Goal: Task Accomplishment & Management: Use online tool/utility

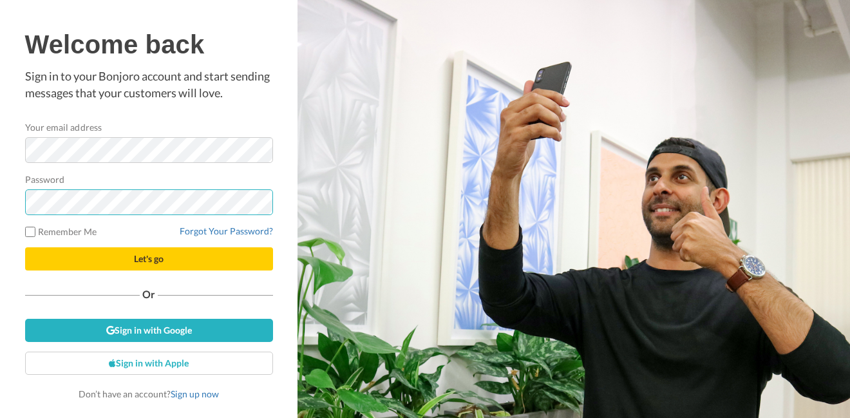
click at [25, 247] on button "Let's go" at bounding box center [149, 258] width 248 height 23
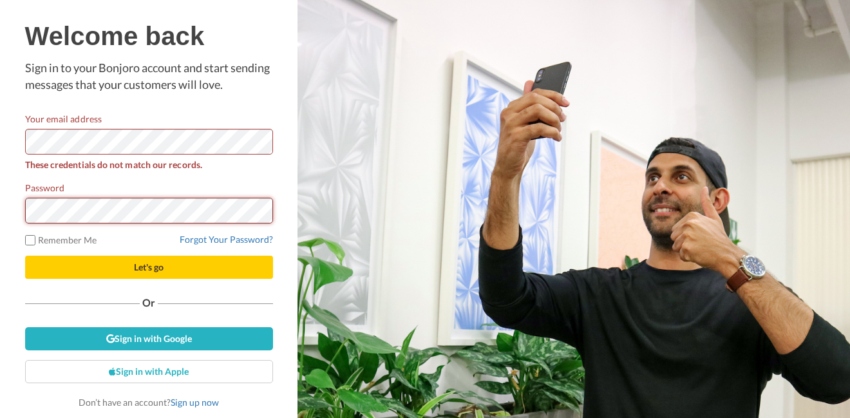
click at [25, 256] on button "Let's go" at bounding box center [149, 267] width 248 height 23
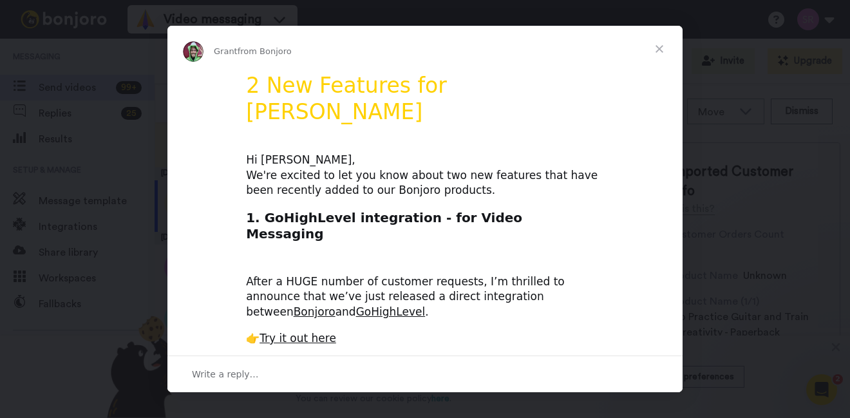
click at [659, 46] on span "Close" at bounding box center [659, 49] width 46 height 46
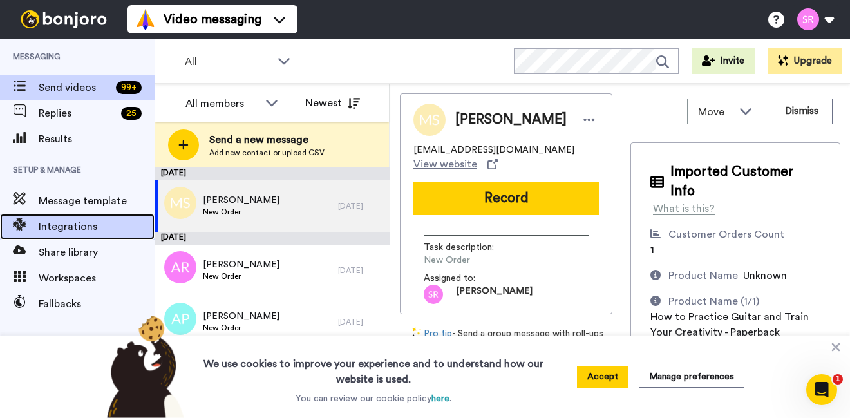
click at [64, 227] on span "Integrations" at bounding box center [97, 226] width 116 height 15
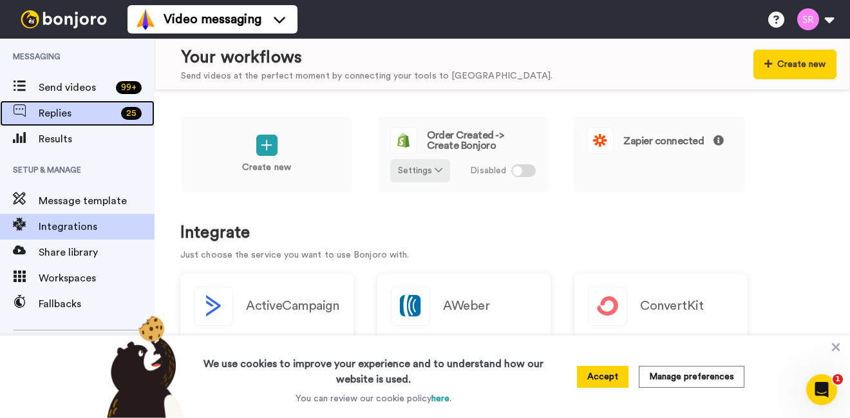
click at [49, 109] on span "Replies" at bounding box center [77, 113] width 77 height 15
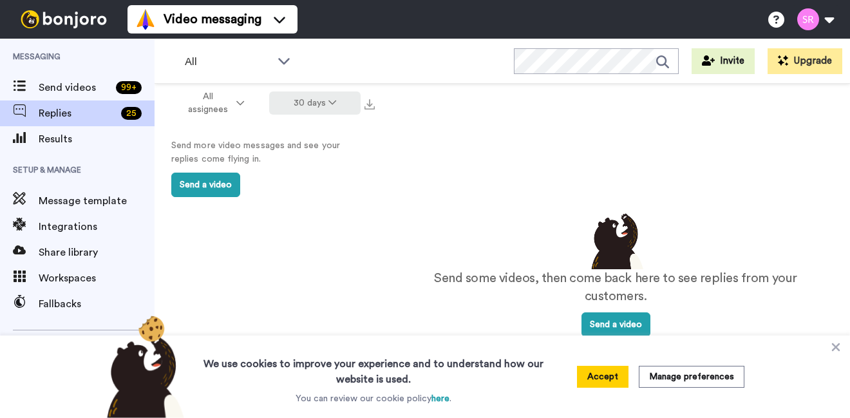
click at [315, 96] on button "30 days" at bounding box center [315, 102] width 92 height 23
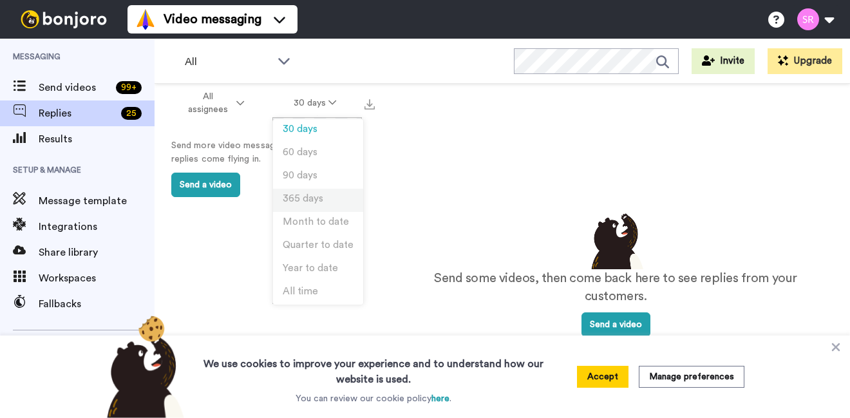
click at [302, 194] on li "365 days" at bounding box center [318, 200] width 90 height 23
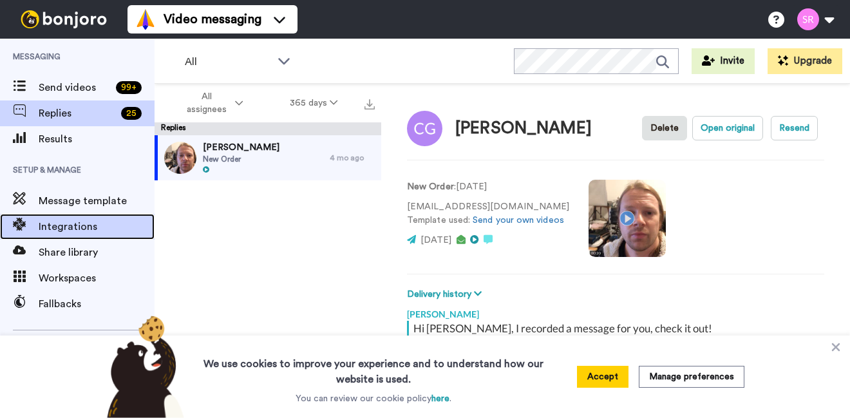
click at [57, 231] on span "Integrations" at bounding box center [97, 226] width 116 height 15
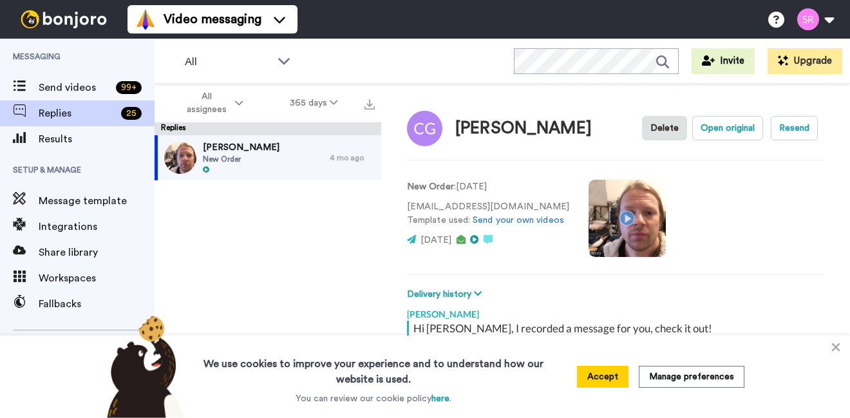
type textarea "x"
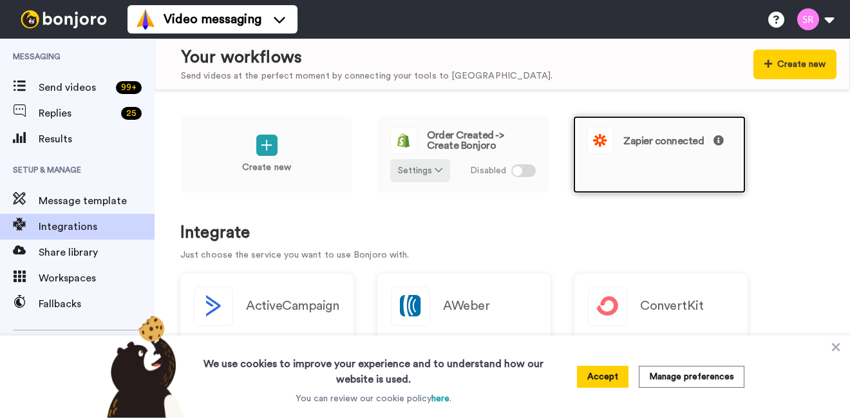
click at [690, 153] on div "Zapier connected" at bounding box center [658, 140] width 145 height 27
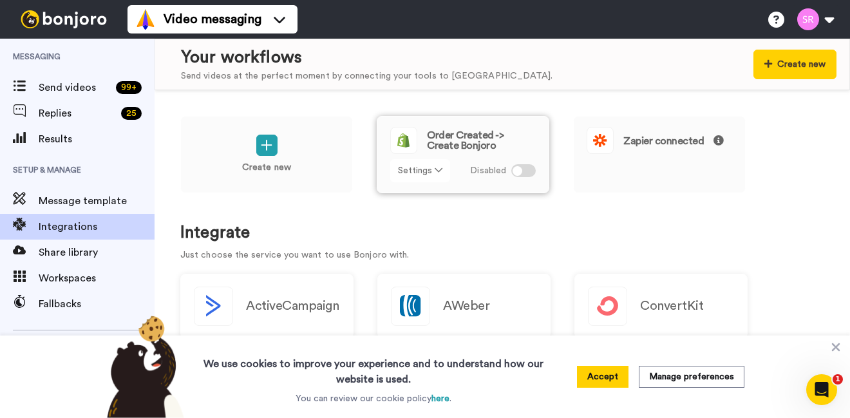
click at [424, 167] on button "Settings" at bounding box center [420, 170] width 60 height 23
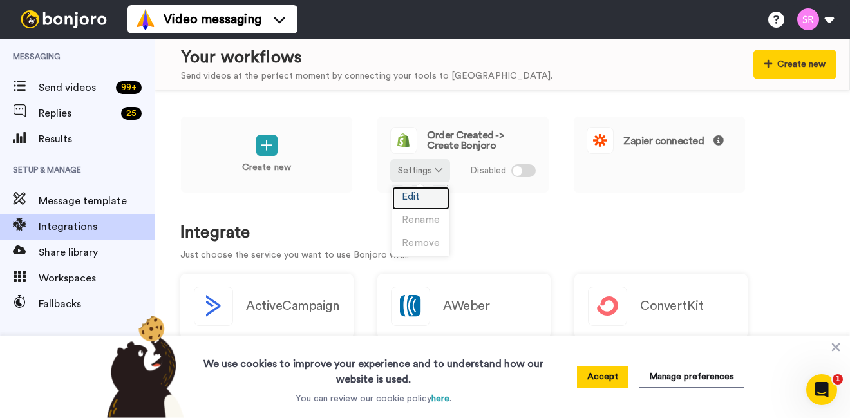
click at [409, 197] on span "Edit" at bounding box center [410, 197] width 17 height 10
click at [418, 242] on span "Remove" at bounding box center [421, 243] width 38 height 10
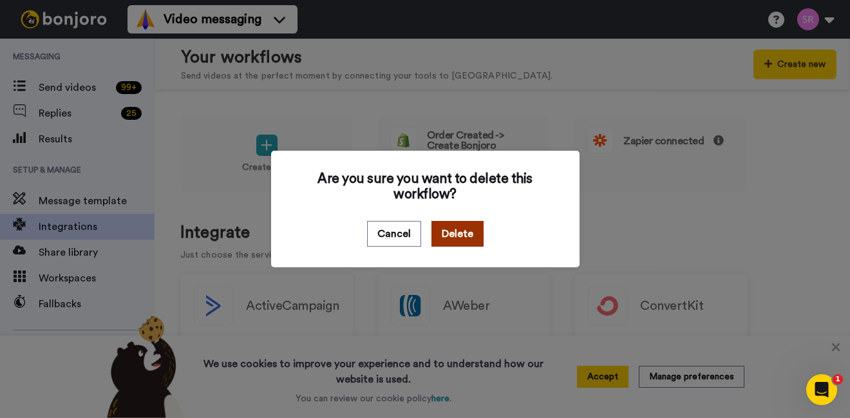
click at [478, 241] on button "Delete" at bounding box center [457, 234] width 52 height 26
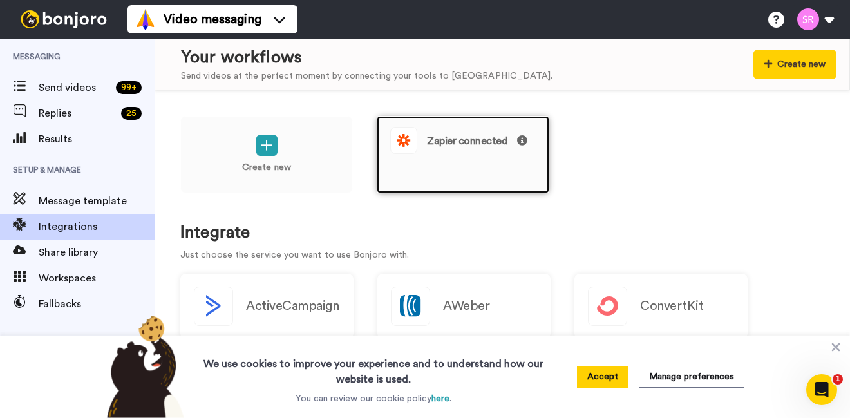
click at [448, 169] on div "Zapier connected" at bounding box center [463, 154] width 173 height 77
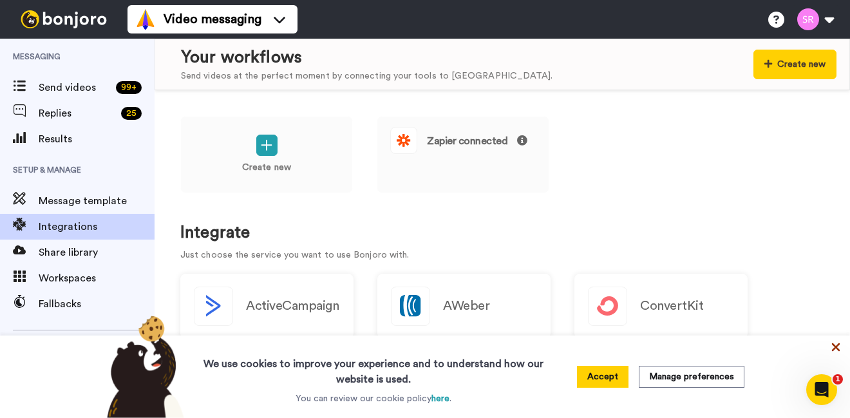
click at [838, 345] on icon at bounding box center [836, 347] width 8 height 8
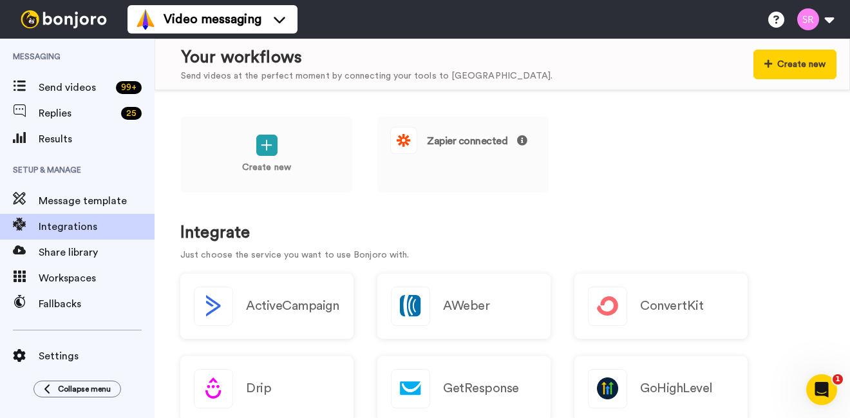
click at [807, 153] on div "Create new Zapier connected" at bounding box center [502, 163] width 644 height 95
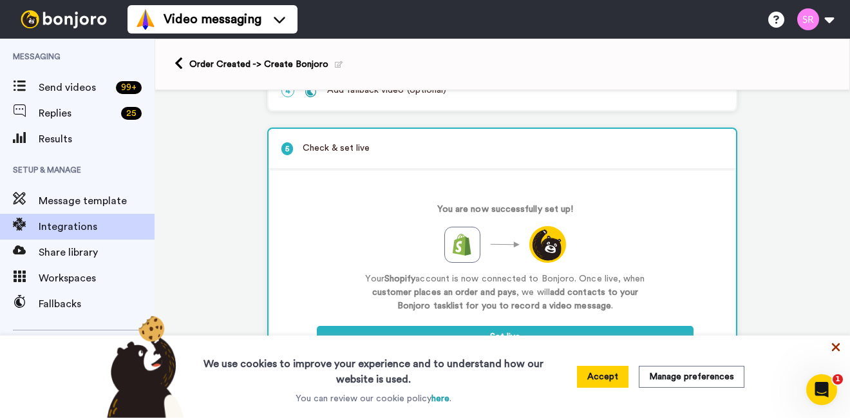
click at [832, 349] on icon at bounding box center [835, 347] width 13 height 13
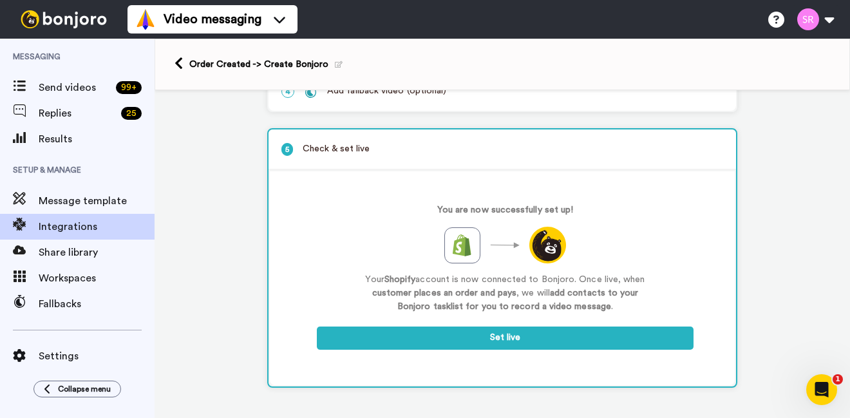
scroll to position [211, 0]
